Goal: Obtain resource: Obtain resource

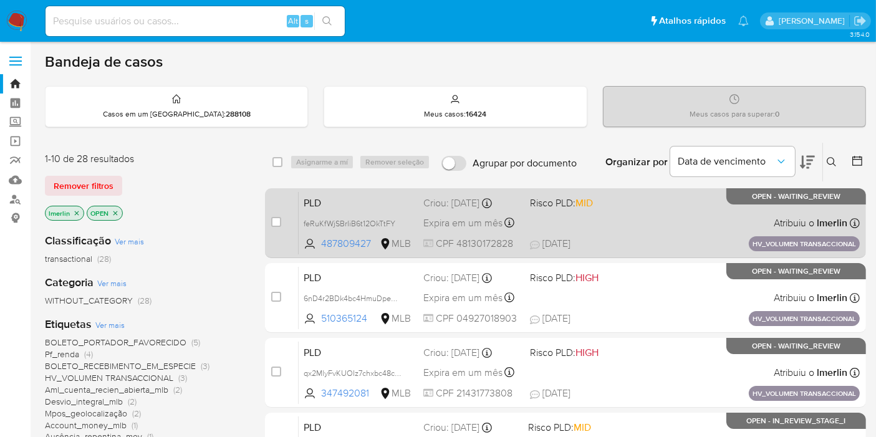
drag, startPoint x: 857, startPoint y: 163, endPoint x: 790, endPoint y: 195, distance: 74.5
click at [857, 162] on icon at bounding box center [857, 161] width 12 height 12
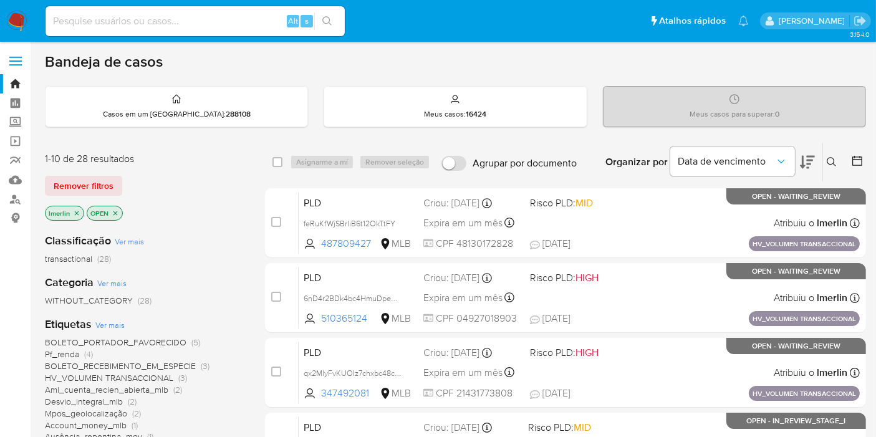
click at [856, 162] on icon at bounding box center [857, 161] width 12 height 12
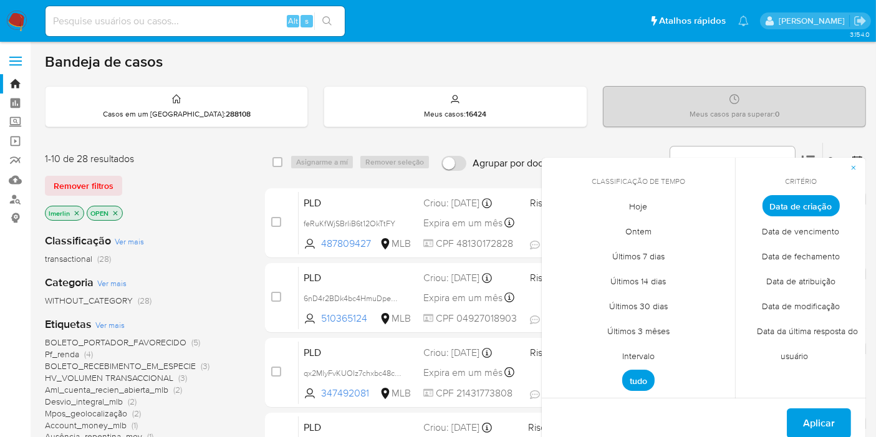
click at [644, 349] on span "Intervalo" at bounding box center [638, 357] width 59 height 26
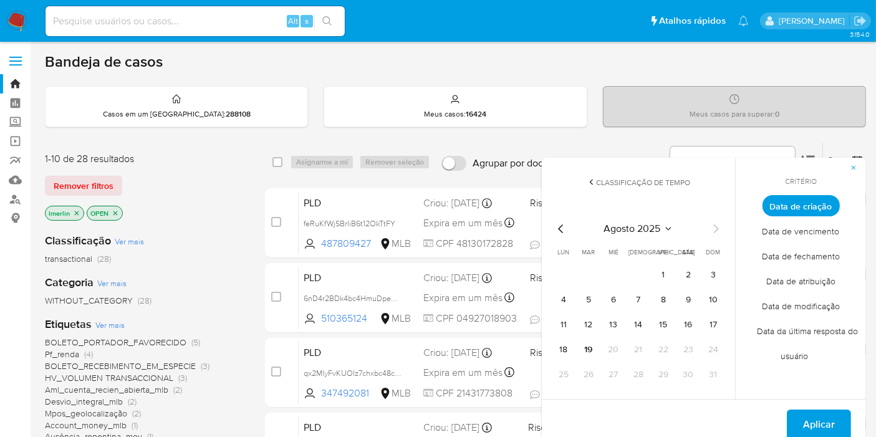
click at [561, 225] on icon "Mes anterior" at bounding box center [561, 228] width 15 height 15
click at [589, 271] on button "1" at bounding box center [589, 275] width 20 height 20
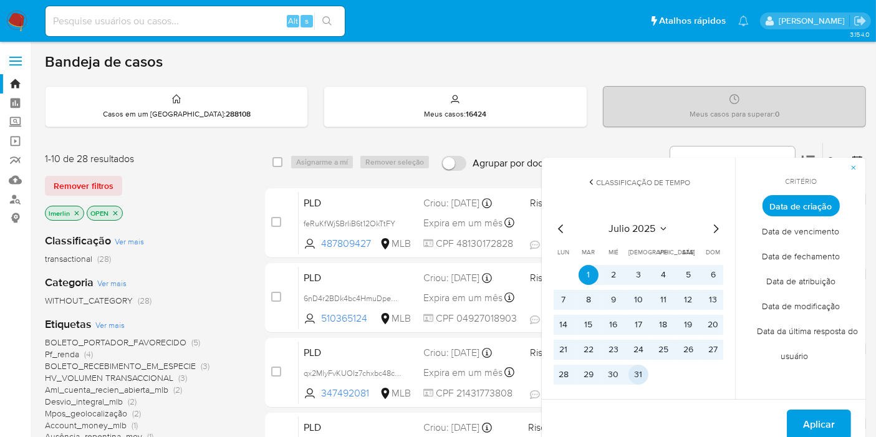
click at [636, 370] on button "31" at bounding box center [639, 375] width 20 height 20
click at [823, 412] on span "Aplicar" at bounding box center [819, 424] width 32 height 27
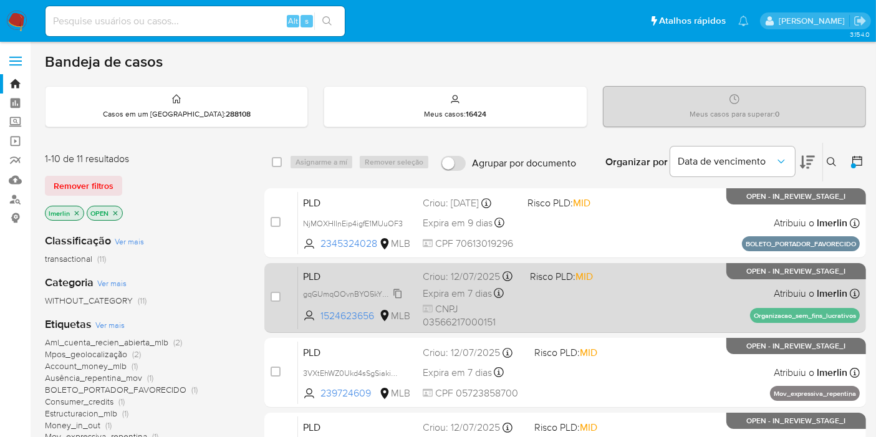
click at [402, 293] on span "gqGUmqOOvnBYO5kYB7tCl8Hz" at bounding box center [359, 293] width 112 height 14
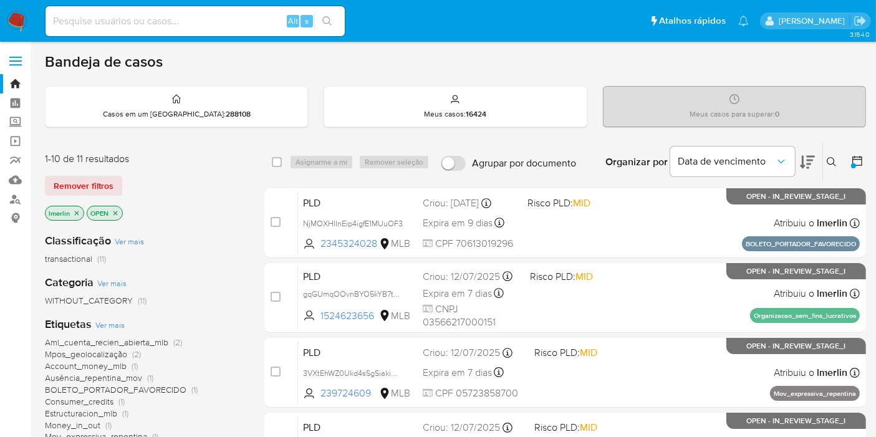
click at [253, 21] on input at bounding box center [195, 21] width 299 height 16
paste input "NjMOXHIInEip4igfE1MUuOF3"
type input "NjMOXHIInEip4igfE1MUuOF3"
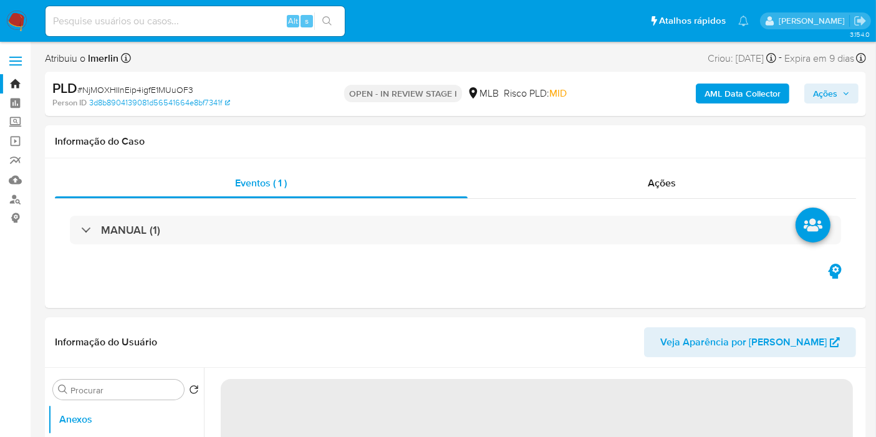
click at [715, 93] on b "AML Data Collector" at bounding box center [743, 94] width 76 height 20
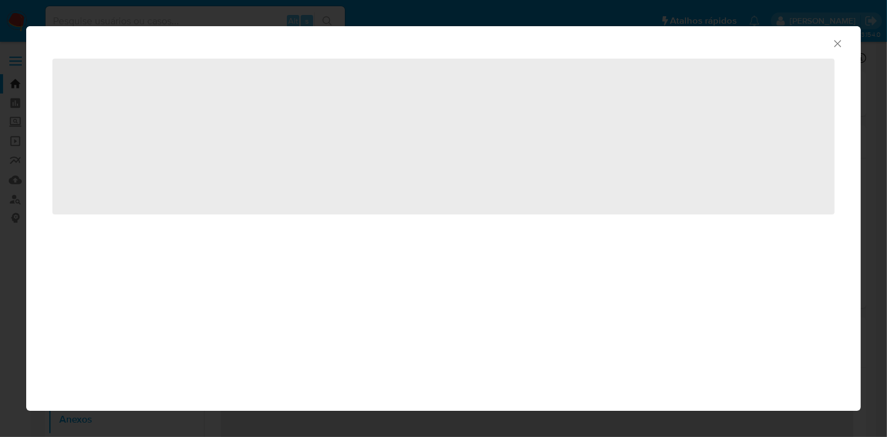
select select "10"
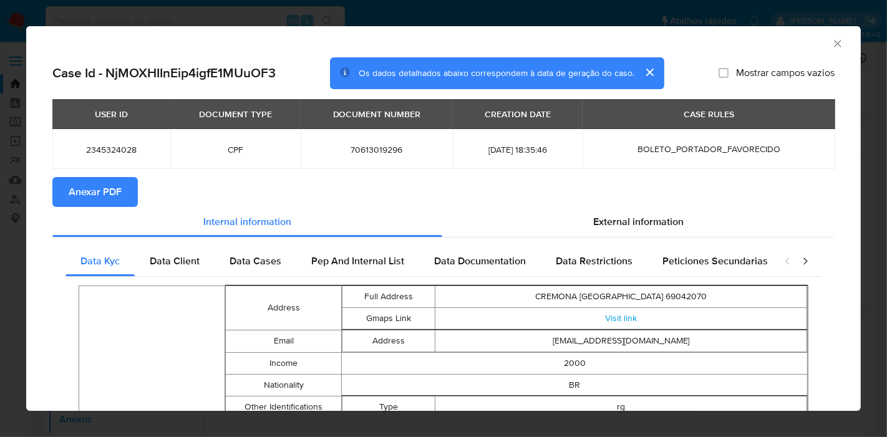
click at [100, 183] on span "Anexar PDF" at bounding box center [95, 191] width 53 height 27
click at [831, 47] on icon "Fechar a janela" at bounding box center [837, 43] width 12 height 12
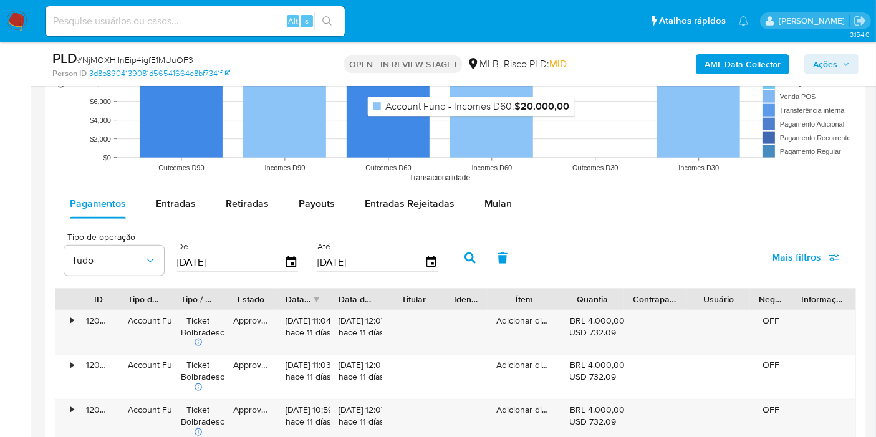
scroll to position [1317, 0]
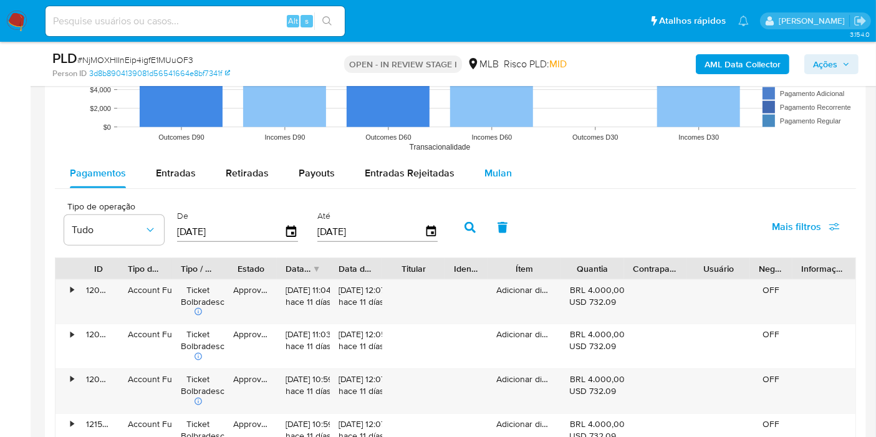
click at [508, 177] on button "Mulan" at bounding box center [498, 173] width 57 height 30
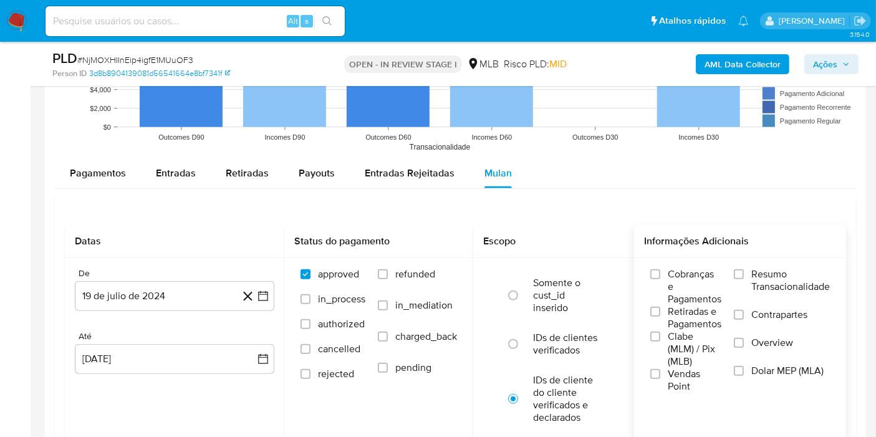
click at [780, 274] on span "Resumo Transacionalidade" at bounding box center [791, 280] width 79 height 25
click at [744, 274] on input "Resumo Transacionalidade" at bounding box center [739, 274] width 10 height 10
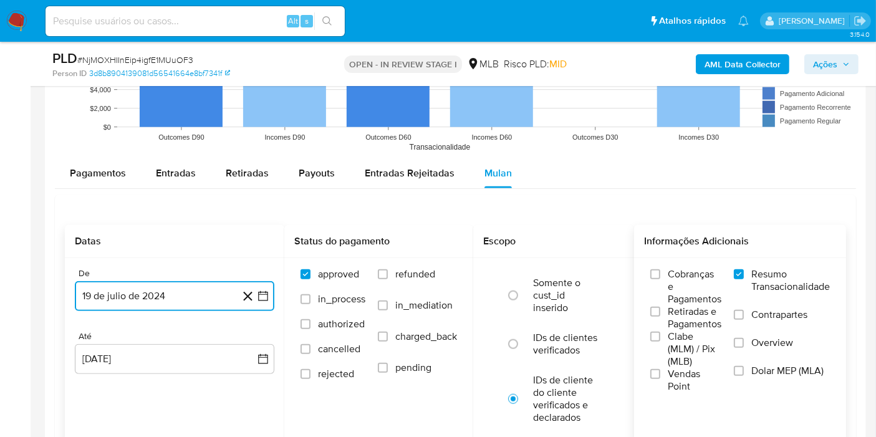
click at [267, 291] on icon "button" at bounding box center [263, 296] width 10 height 10
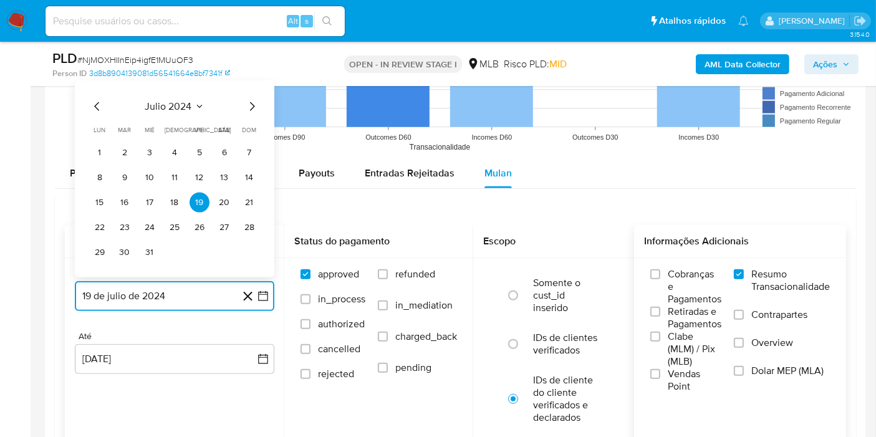
click at [192, 105] on button "julio 2024" at bounding box center [174, 106] width 59 height 12
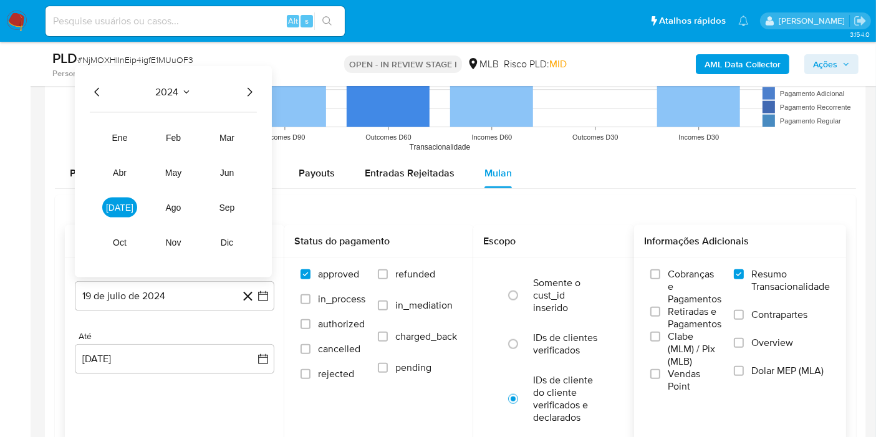
click at [252, 88] on icon "Año siguiente" at bounding box center [249, 92] width 15 height 15
click at [228, 170] on span "jun" at bounding box center [227, 173] width 14 height 10
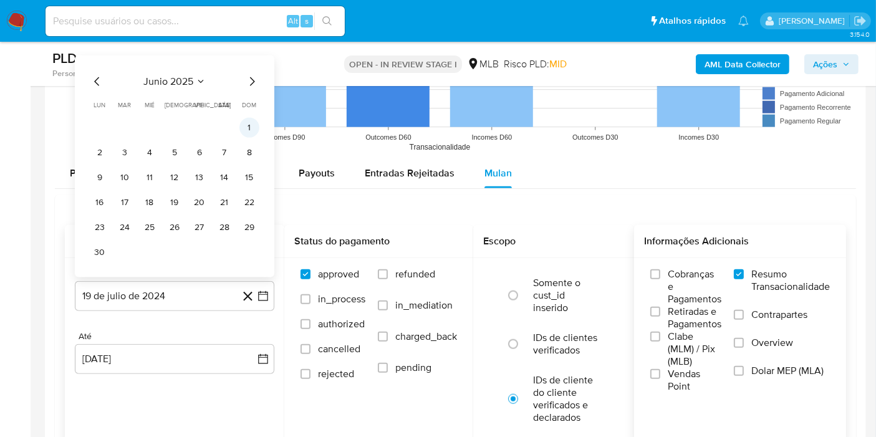
click at [252, 125] on button "1" at bounding box center [249, 128] width 20 height 20
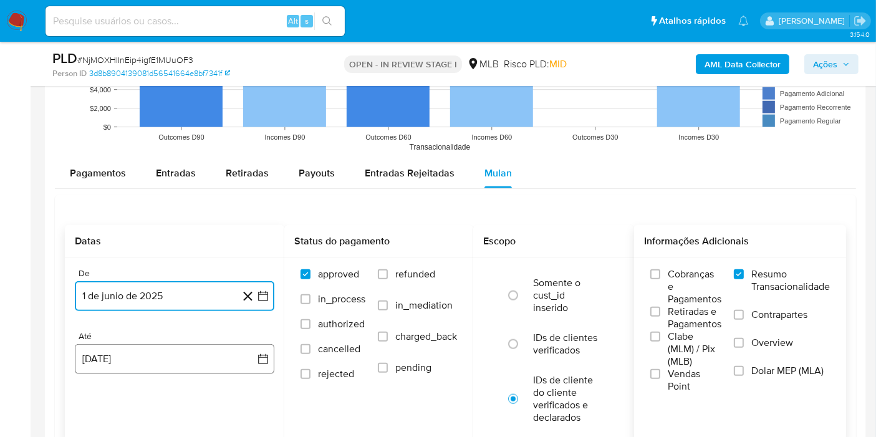
drag, startPoint x: 241, startPoint y: 368, endPoint x: 236, endPoint y: 356, distance: 13.4
click at [242, 368] on button "[DATE]" at bounding box center [175, 359] width 200 height 30
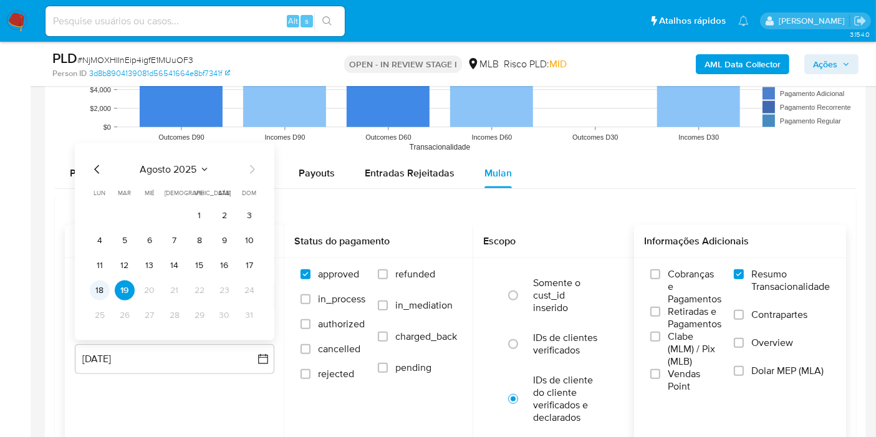
click at [101, 284] on button "18" at bounding box center [100, 291] width 20 height 20
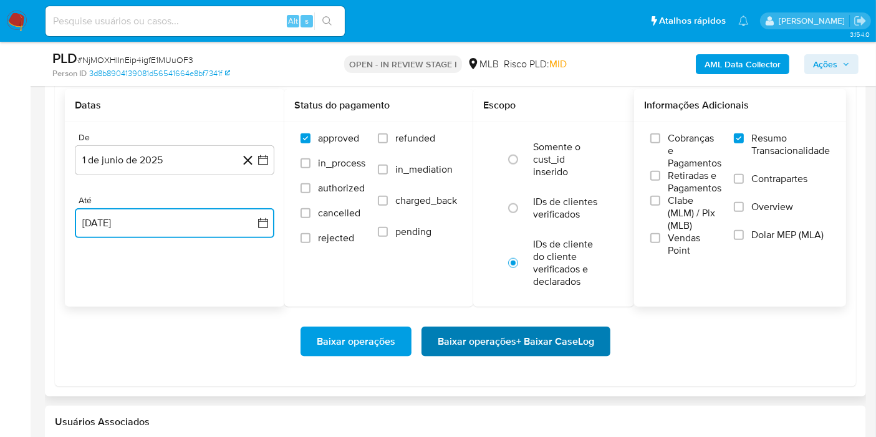
scroll to position [1455, 0]
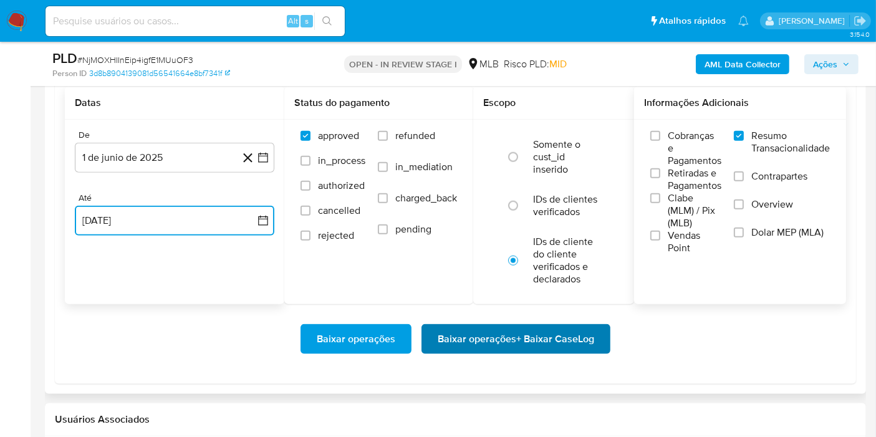
click at [549, 334] on span "Baixar operações + Baixar CaseLog" at bounding box center [516, 339] width 157 height 27
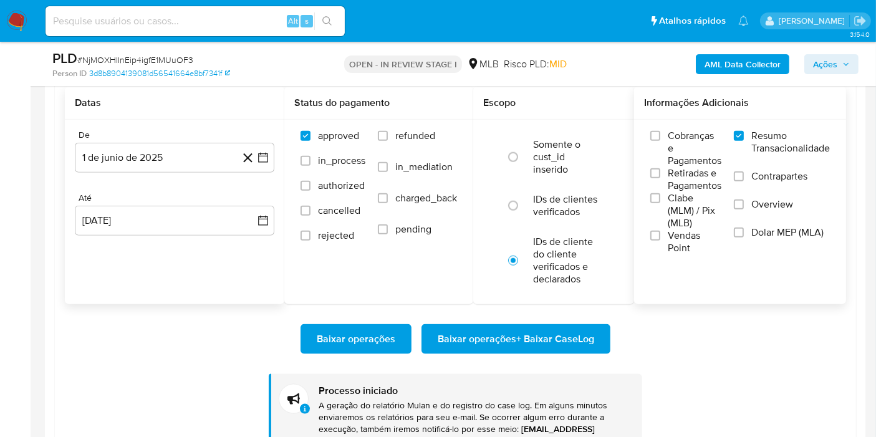
click at [200, 17] on input at bounding box center [195, 21] width 299 height 16
paste input "gqGUmqOOvnBYO5kYB7tCl8Hz"
type input "gqGUmqOOvnBYO5kYB7tCl8Hz"
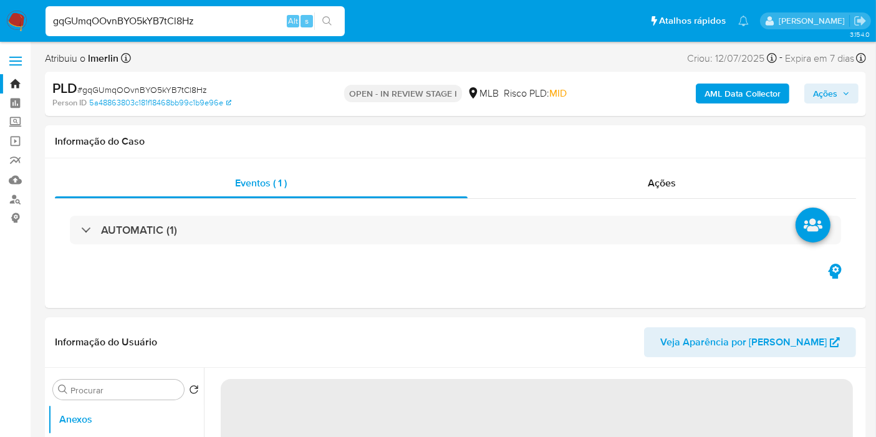
select select "10"
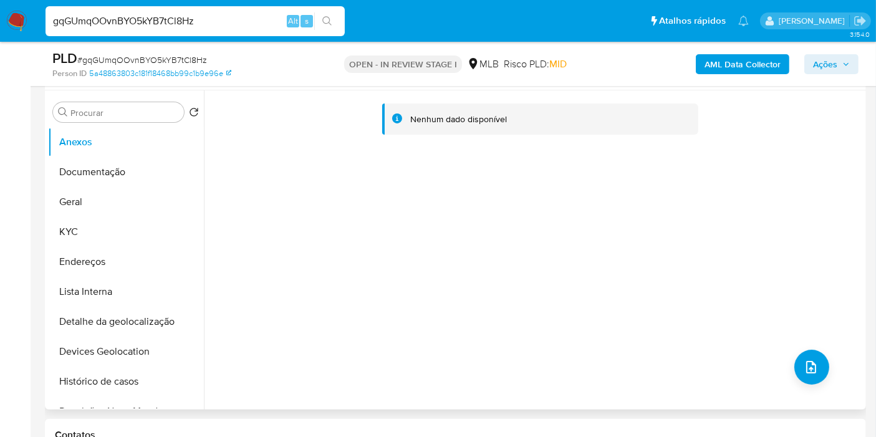
scroll to position [277, 0]
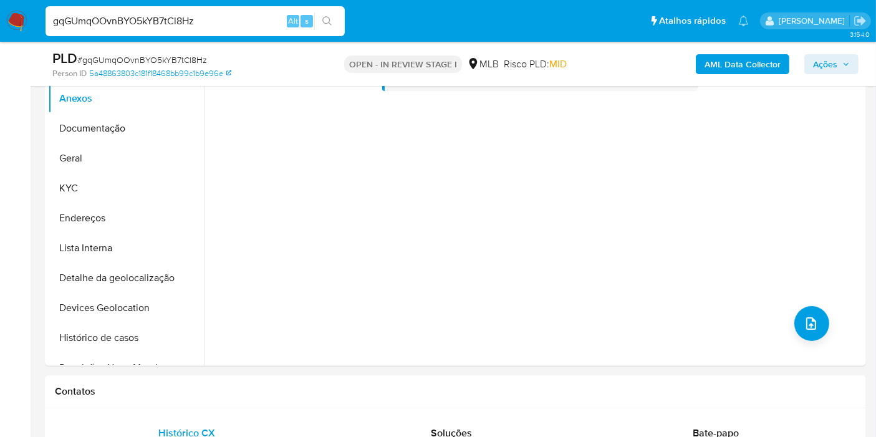
click at [739, 66] on b "AML Data Collector" at bounding box center [743, 64] width 76 height 20
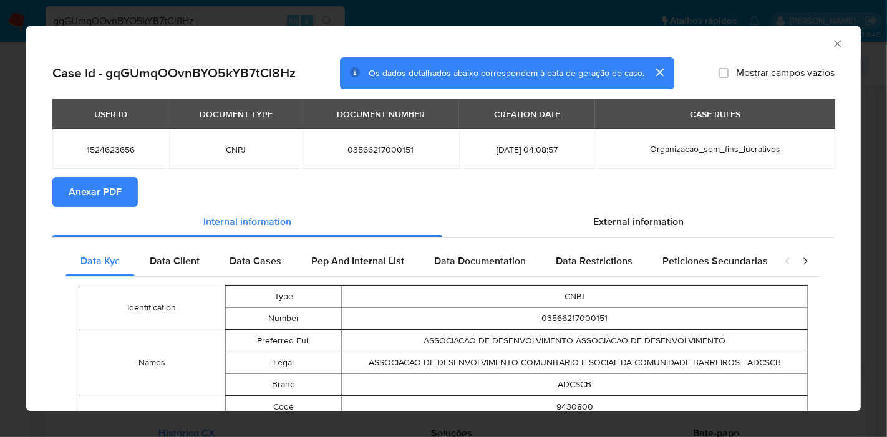
click at [97, 186] on span "Anexar PDF" at bounding box center [95, 191] width 53 height 27
click at [831, 44] on icon "Fechar a janela" at bounding box center [837, 43] width 12 height 12
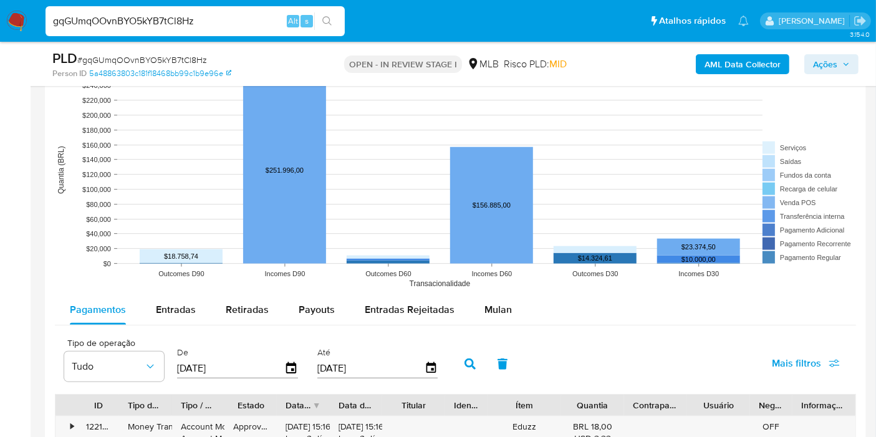
scroll to position [1317, 0]
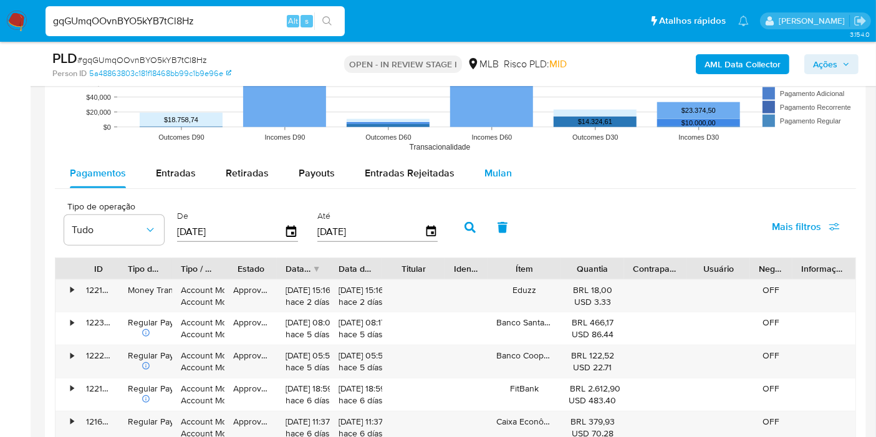
click at [508, 175] on button "Mulan" at bounding box center [498, 173] width 57 height 30
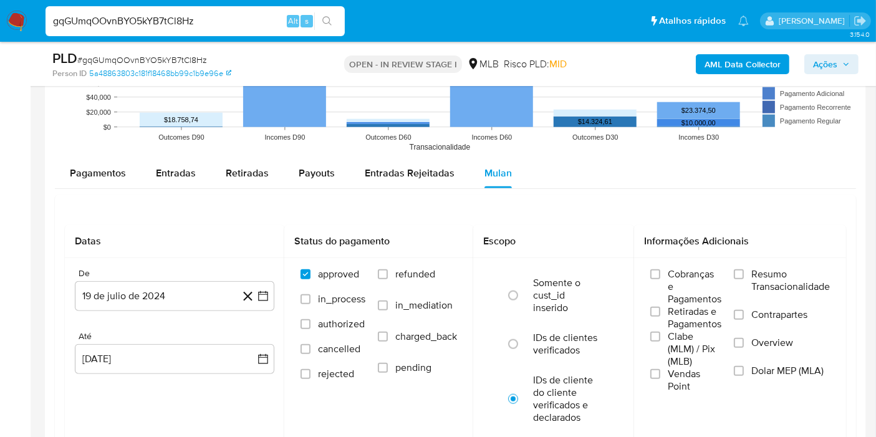
click at [770, 276] on span "Resumo Transacionalidade" at bounding box center [791, 280] width 79 height 25
click at [744, 276] on input "Resumo Transacionalidade" at bounding box center [739, 274] width 10 height 10
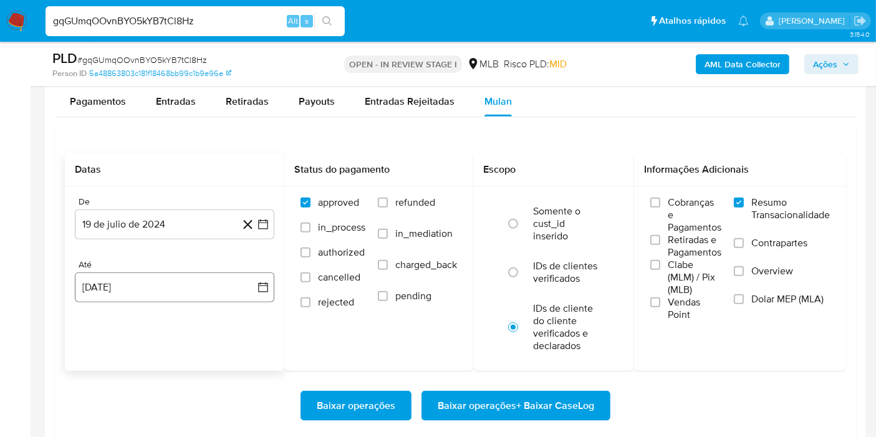
scroll to position [1455, 0]
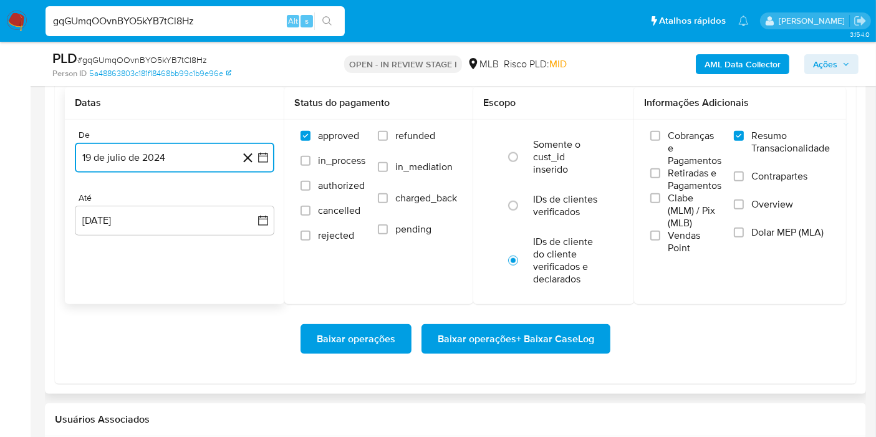
click at [262, 162] on button "19 de julio de 2024" at bounding box center [175, 158] width 200 height 30
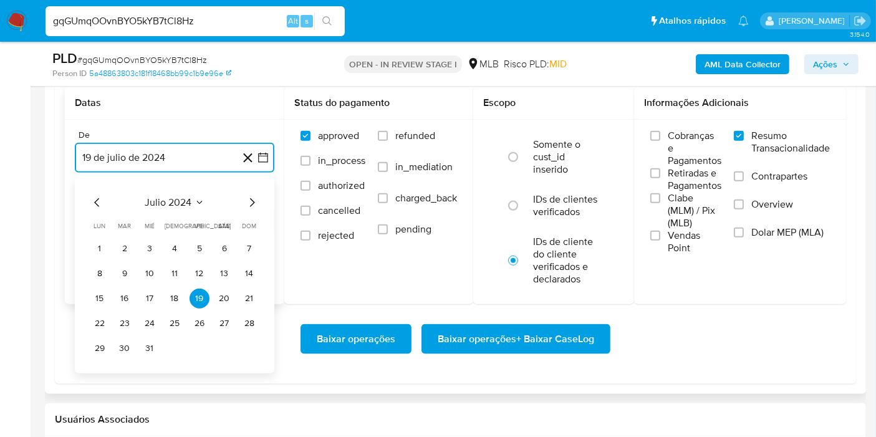
click at [185, 206] on span "julio 2024" at bounding box center [168, 202] width 47 height 12
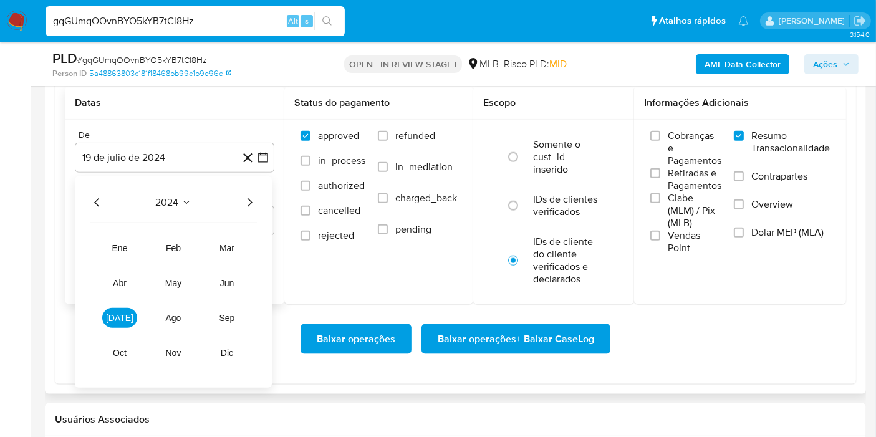
click at [256, 201] on icon "Año siguiente" at bounding box center [249, 202] width 15 height 15
click at [233, 278] on span "jun" at bounding box center [227, 283] width 14 height 10
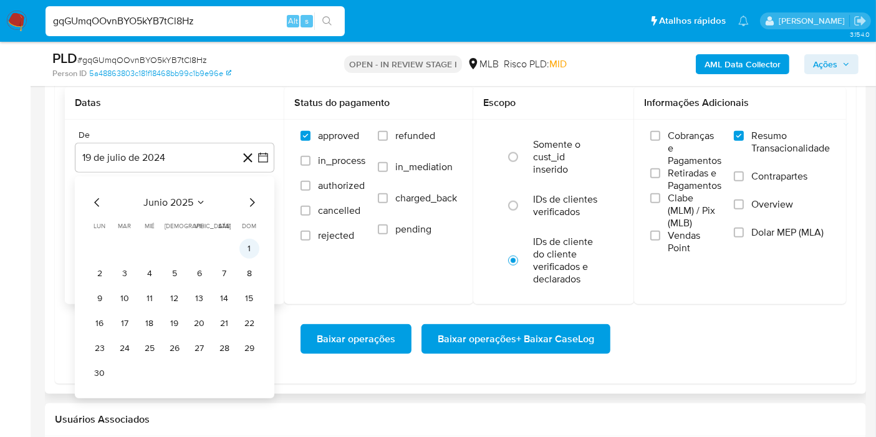
click at [249, 241] on button "1" at bounding box center [249, 249] width 20 height 20
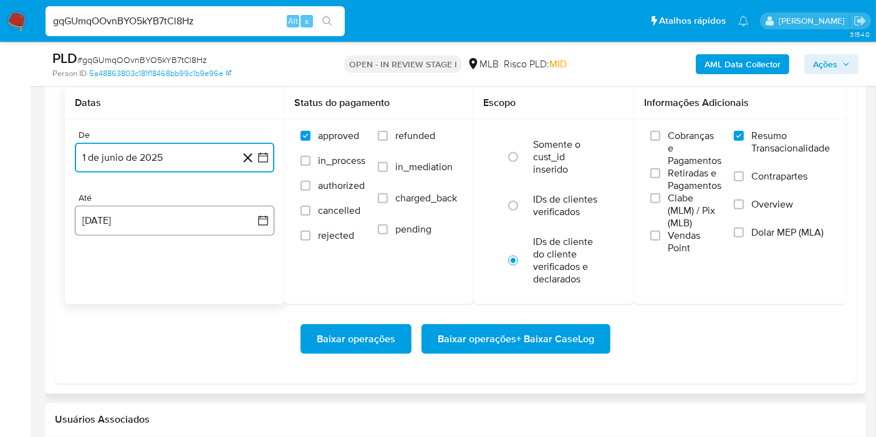
click at [269, 208] on button "[DATE]" at bounding box center [175, 221] width 200 height 30
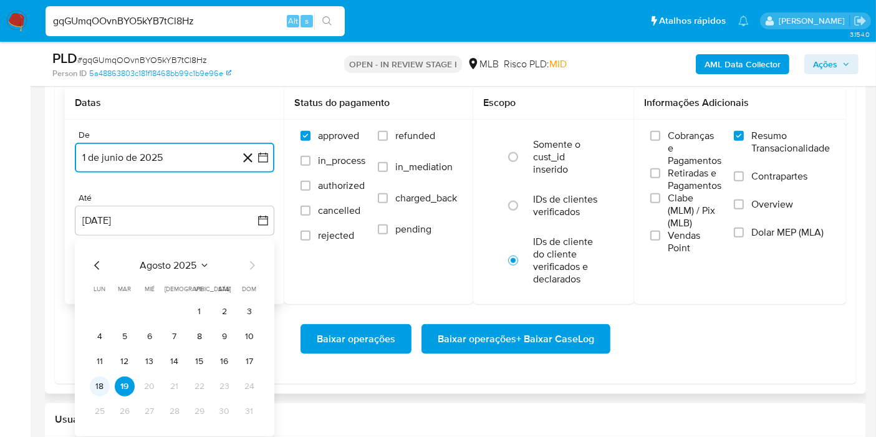
click at [96, 379] on button "18" at bounding box center [100, 387] width 20 height 20
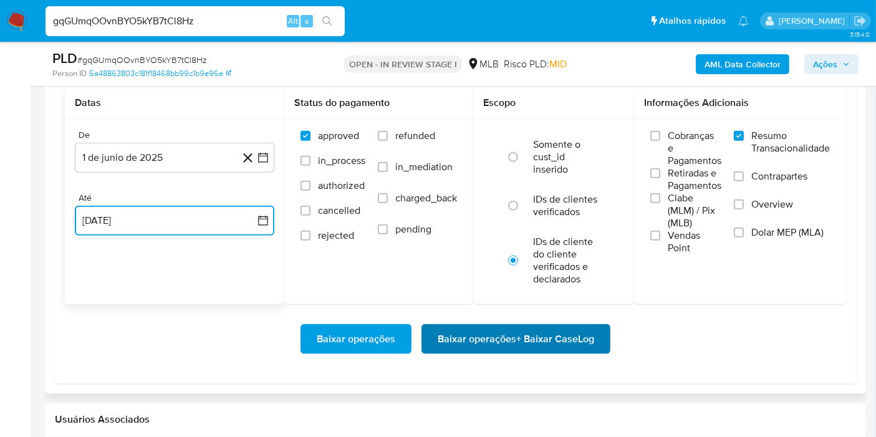
click at [498, 338] on span "Baixar operações + Baixar CaseLog" at bounding box center [516, 339] width 157 height 27
